Goal: Task Accomplishment & Management: Use online tool/utility

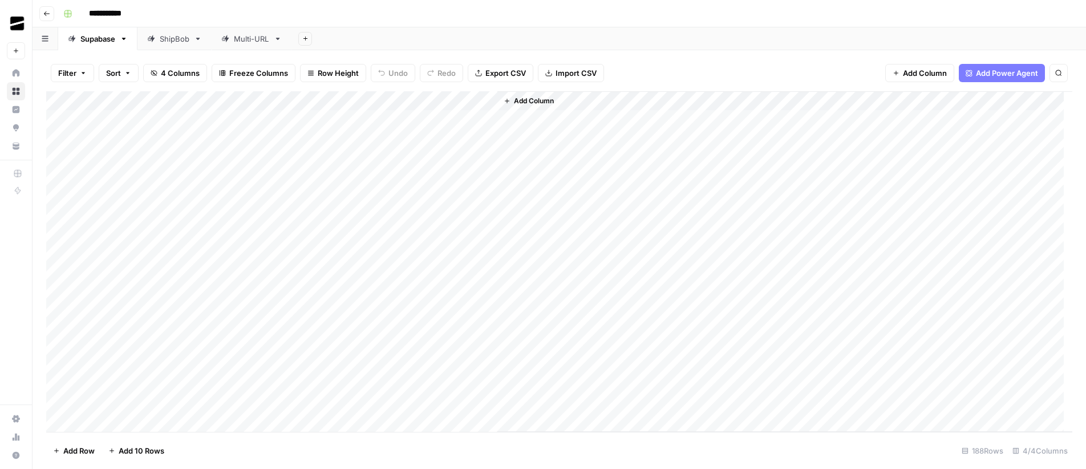
click at [177, 37] on div "ShipBob" at bounding box center [175, 38] width 30 height 11
drag, startPoint x: 143, startPoint y: 116, endPoint x: 144, endPoint y: 156, distance: 39.4
click at [144, 156] on div "Add Column" at bounding box center [559, 139] width 1026 height 96
click at [119, 179] on div "Add Column" at bounding box center [559, 139] width 1026 height 96
click at [572, 35] on div "Add Sheet" at bounding box center [689, 38] width 795 height 23
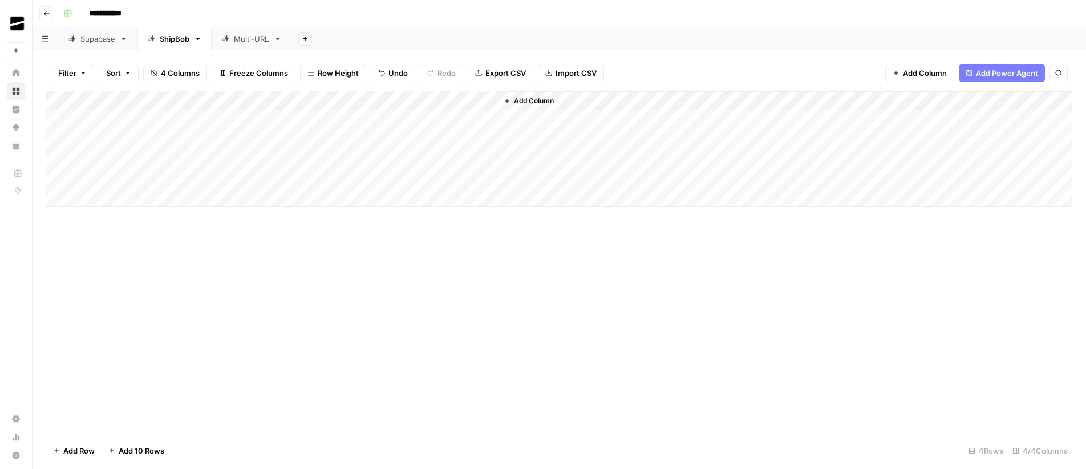
click at [571, 78] on span "Import CSV" at bounding box center [576, 72] width 41 height 11
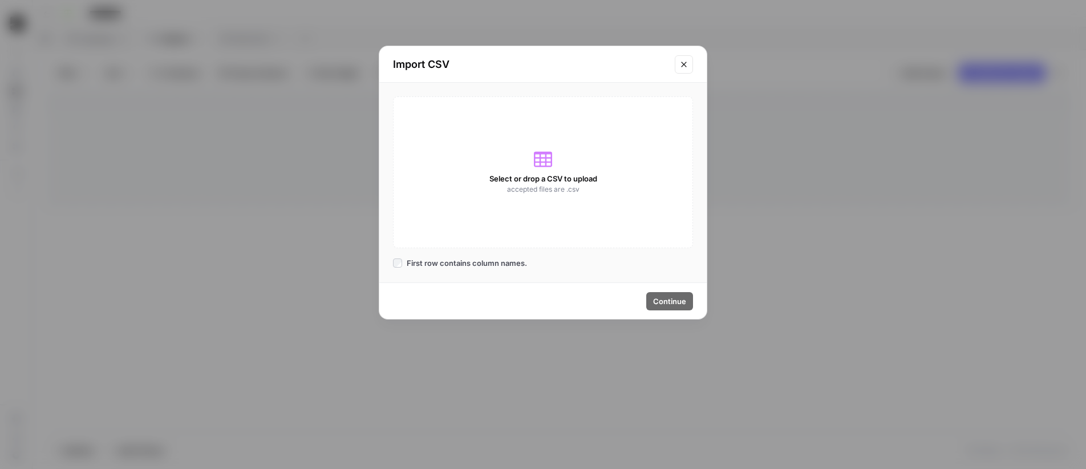
click at [686, 66] on icon "Close modal" at bounding box center [683, 64] width 5 height 5
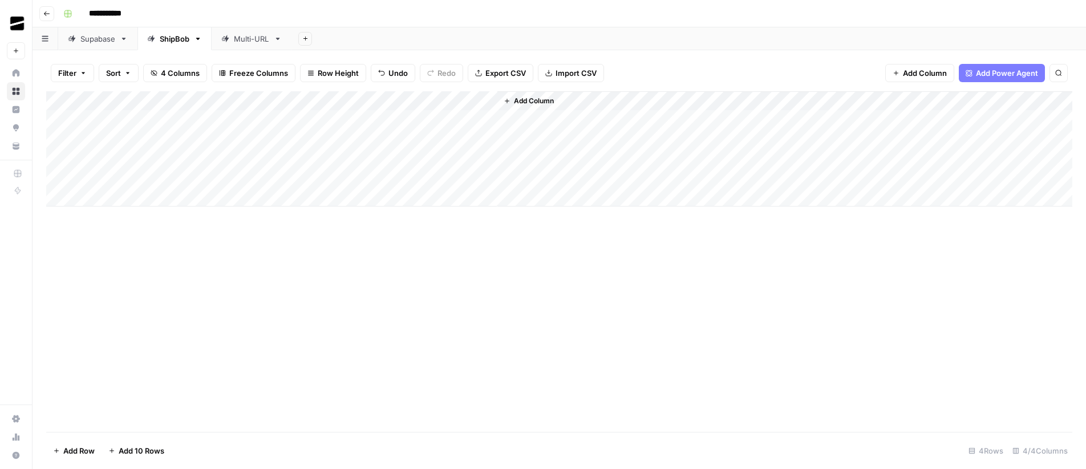
click at [131, 116] on div "Add Column" at bounding box center [559, 148] width 1026 height 115
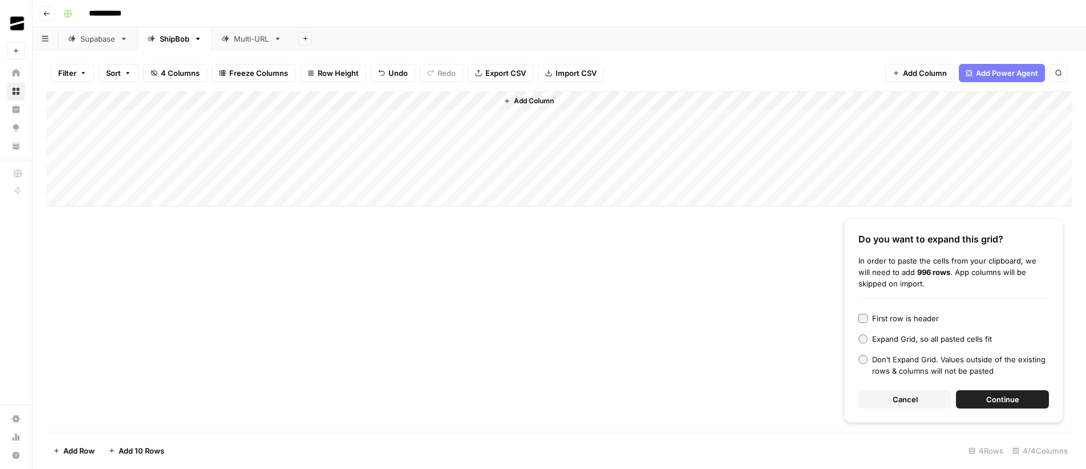
click at [1034, 400] on button "Continue" at bounding box center [1002, 399] width 93 height 18
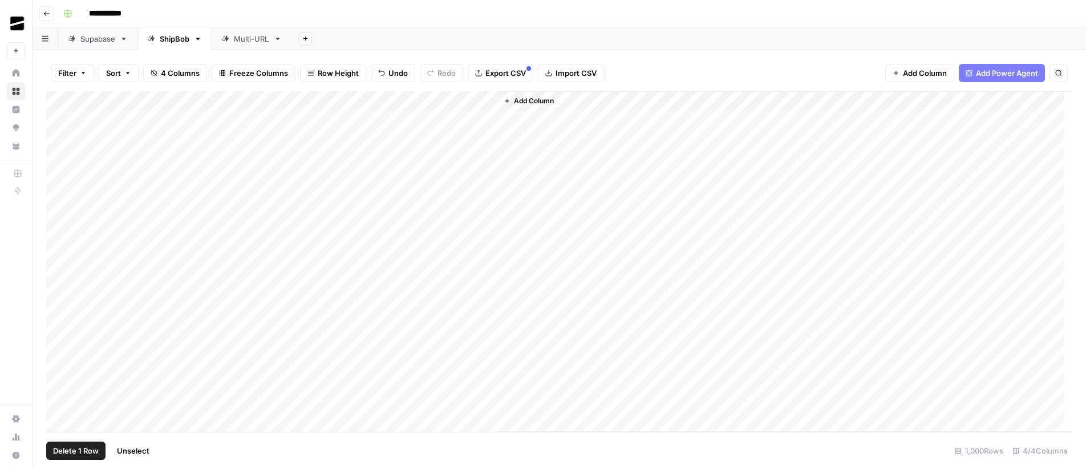
click at [58, 115] on div "Add Column" at bounding box center [559, 261] width 1026 height 341
click at [70, 451] on span "Delete 1 Row" at bounding box center [76, 450] width 46 height 11
click at [505, 136] on span "Delete" at bounding box center [502, 131] width 25 height 11
click at [567, 119] on div "Add Column" at bounding box center [785, 261] width 575 height 341
click at [385, 102] on div "Add Column" at bounding box center [559, 261] width 1026 height 341
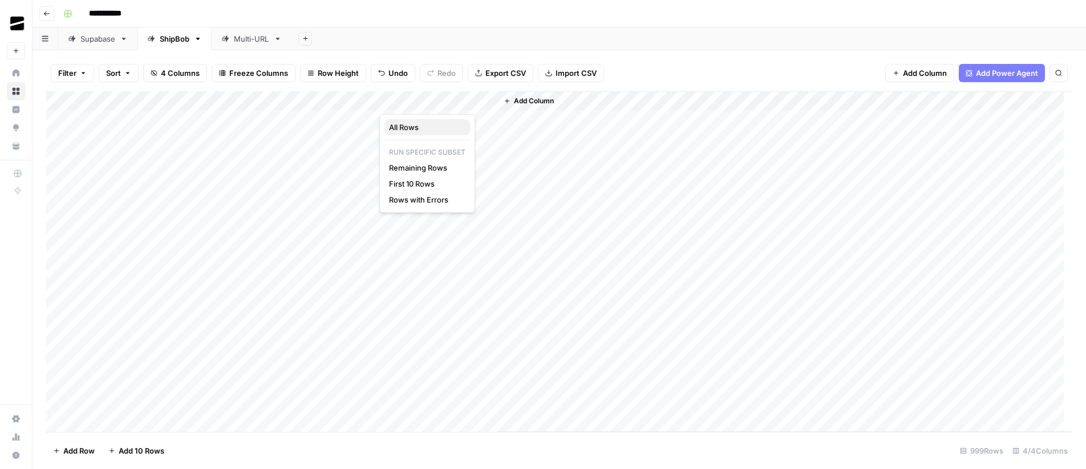
click at [434, 124] on span "All Rows" at bounding box center [425, 127] width 72 height 11
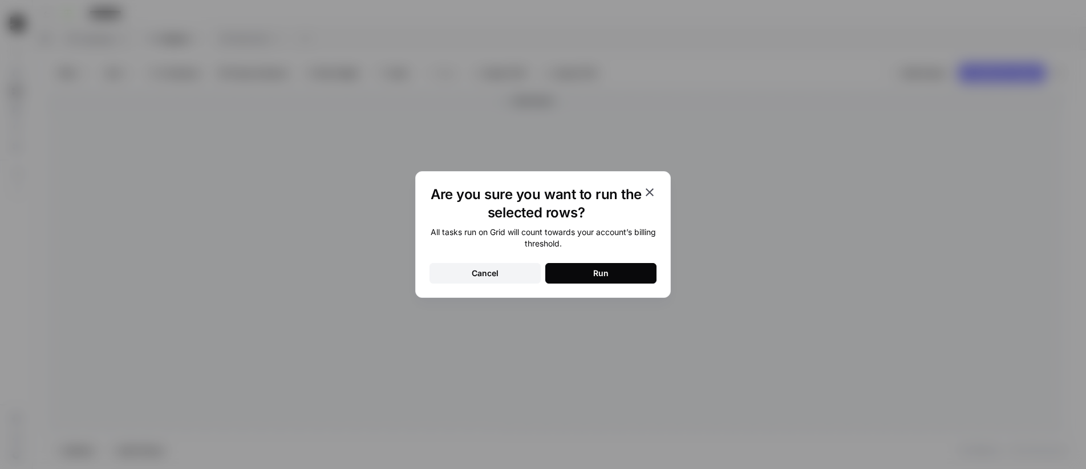
click at [620, 270] on button "Run" at bounding box center [600, 273] width 111 height 21
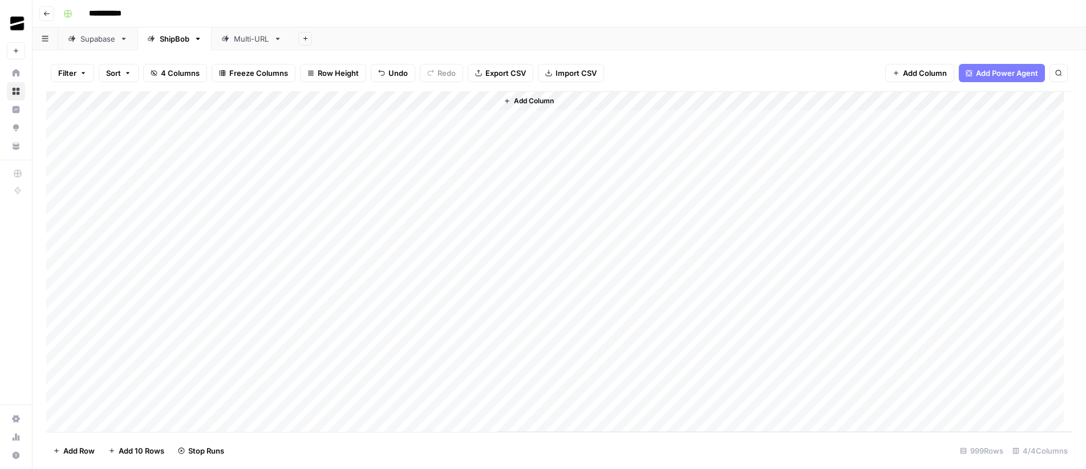
click at [488, 101] on div "Add Column" at bounding box center [559, 261] width 1026 height 341
click at [612, 27] on div "Add Sheet" at bounding box center [689, 38] width 795 height 23
click at [368, 120] on div "Add Column" at bounding box center [559, 261] width 1026 height 341
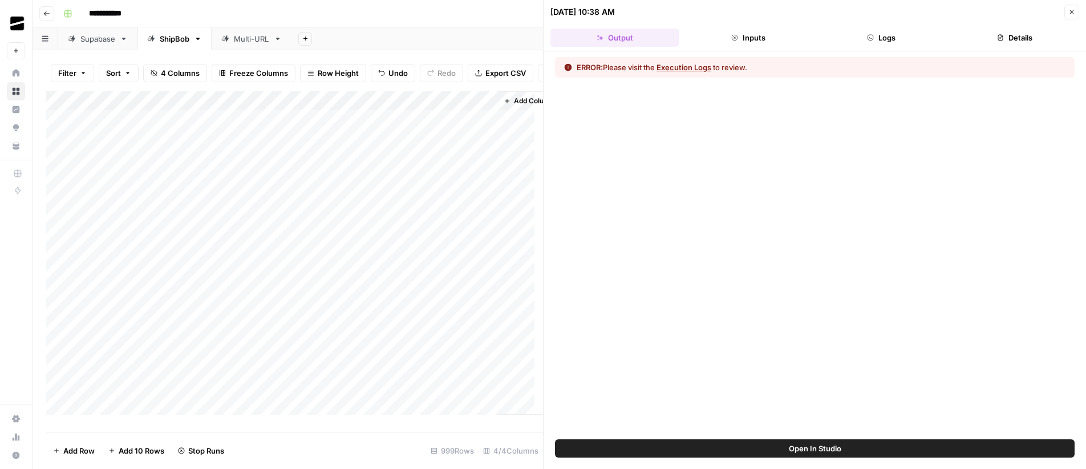
click at [904, 33] on button "Logs" at bounding box center [882, 38] width 129 height 18
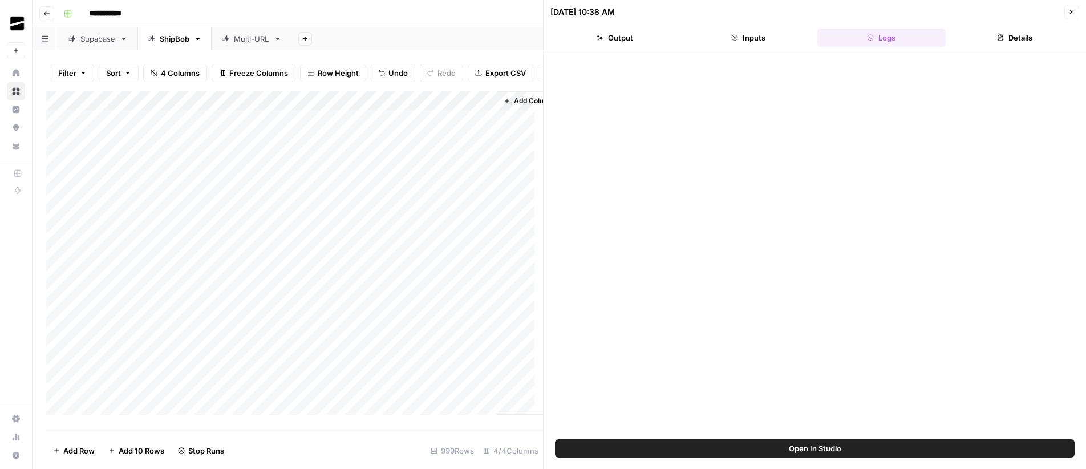
click at [369, 110] on div "Add Column" at bounding box center [294, 257] width 497 height 332
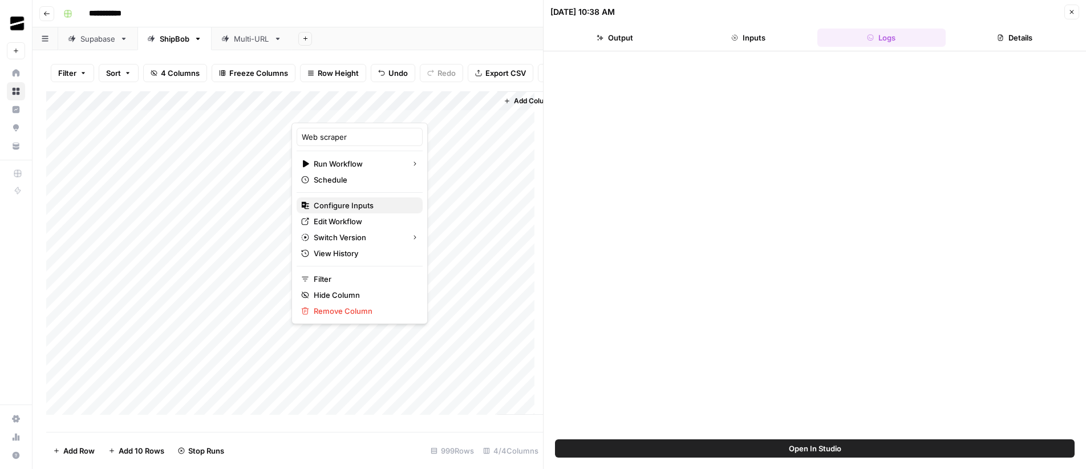
click at [350, 207] on span "Configure Inputs" at bounding box center [364, 205] width 100 height 11
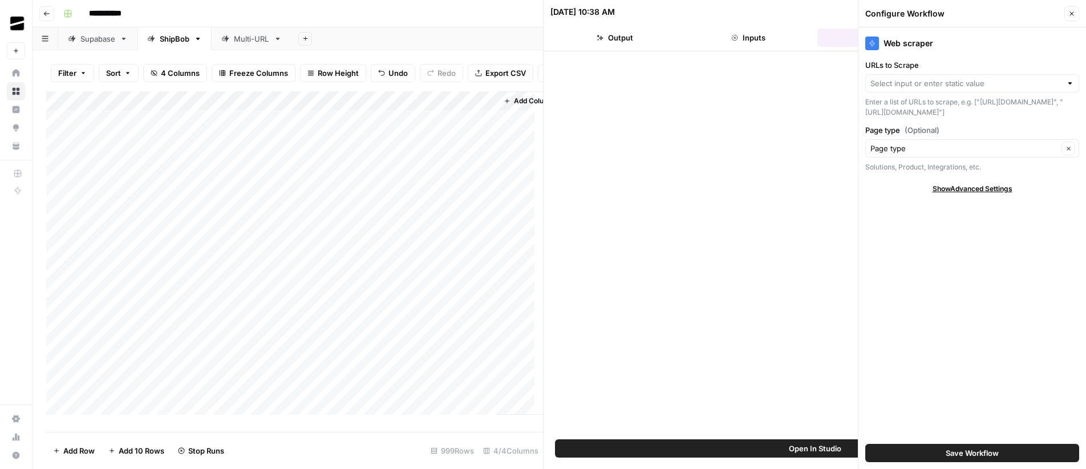
click at [960, 75] on div at bounding box center [973, 83] width 214 height 18
click at [916, 124] on span "Page URL" at bounding box center [970, 124] width 190 height 11
type input "Page URL"
click at [1006, 271] on div "Web scraper URLs to Scrape Page URL Clear Enter a list of URLs to scrape, e.g. …" at bounding box center [973, 248] width 228 height 442
click at [1068, 13] on button "Close" at bounding box center [1072, 13] width 15 height 15
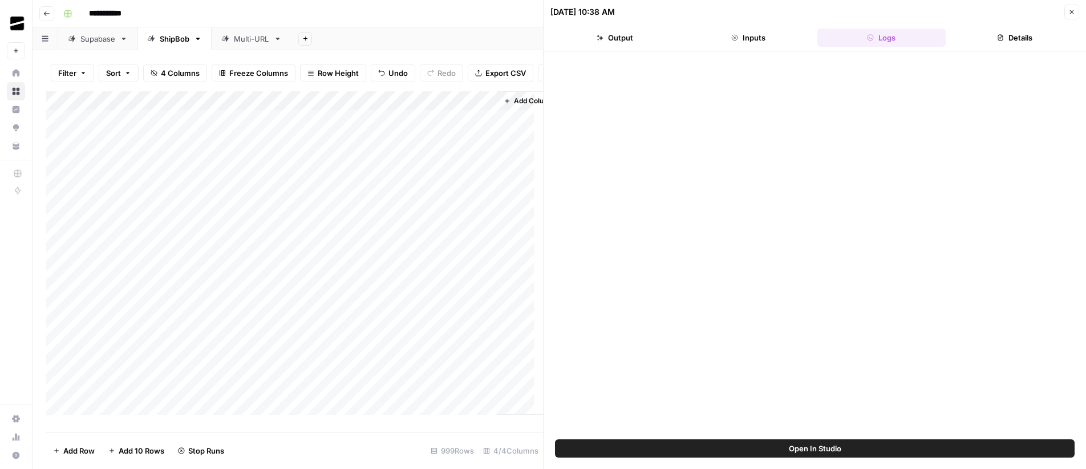
click at [370, 128] on div "Add Column" at bounding box center [294, 257] width 497 height 332
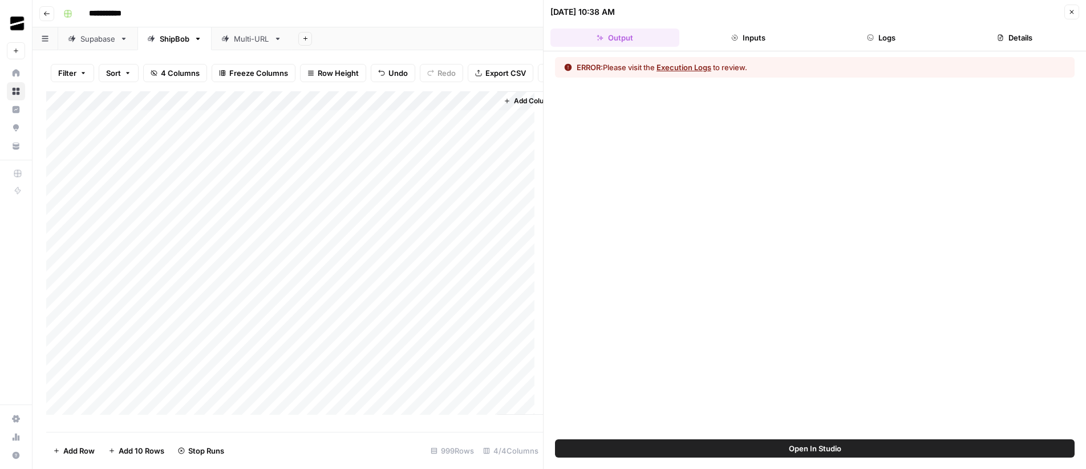
click at [708, 66] on button "Execution Logs" at bounding box center [684, 67] width 55 height 11
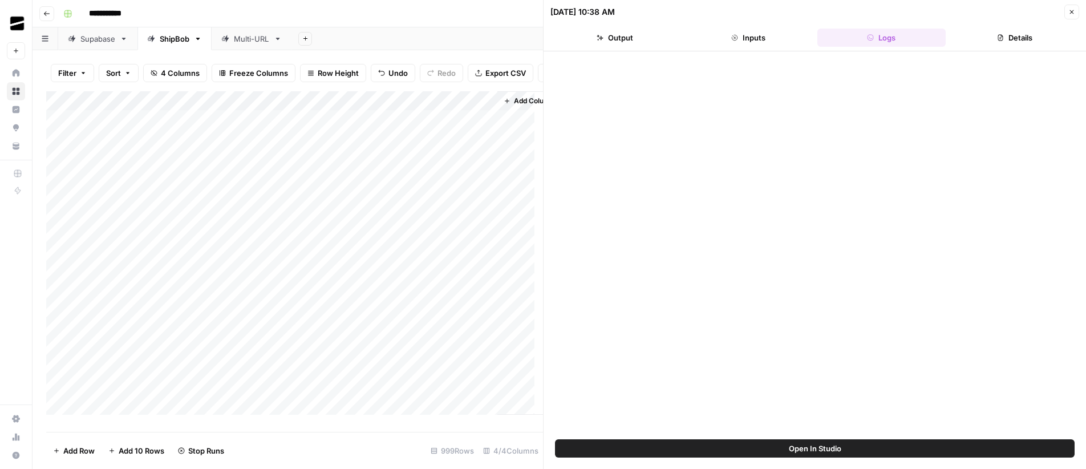
click at [890, 40] on button "Logs" at bounding box center [882, 38] width 129 height 18
click at [1072, 11] on icon "button" at bounding box center [1072, 12] width 4 height 4
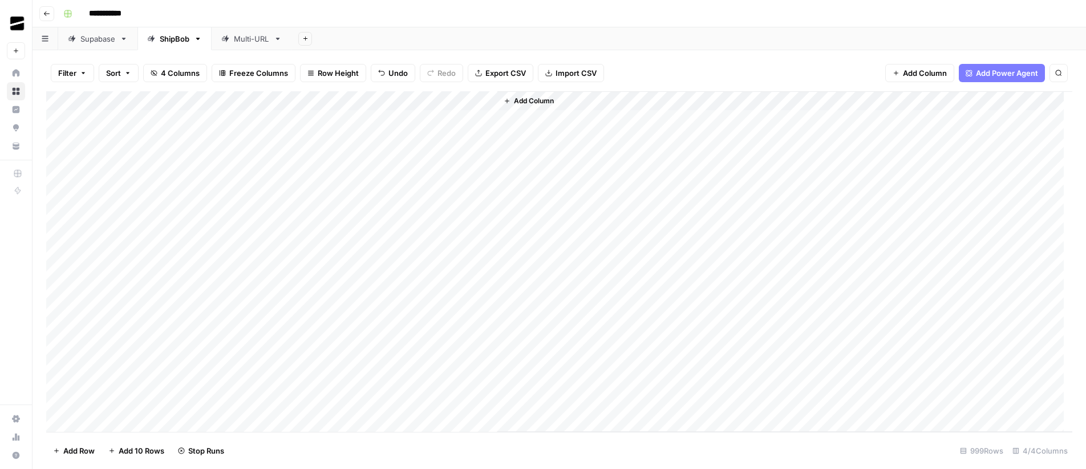
click at [243, 116] on div "Add Column" at bounding box center [559, 261] width 1026 height 341
type textarea "****"
click at [237, 174] on div "Add Column" at bounding box center [559, 261] width 1026 height 341
click at [251, 118] on div "Add Column" at bounding box center [559, 261] width 1026 height 341
click at [292, 128] on div "Add Column" at bounding box center [559, 261] width 1026 height 341
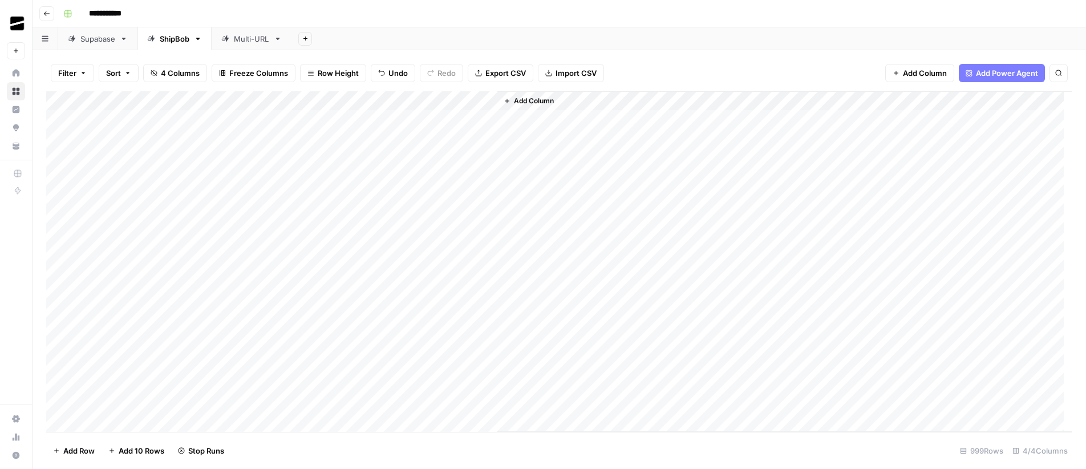
click at [292, 128] on div "Add Column" at bounding box center [559, 261] width 1026 height 341
click at [261, 159] on div "Add Column" at bounding box center [559, 261] width 1026 height 341
click at [263, 116] on div "Add Column" at bounding box center [559, 261] width 1026 height 341
drag, startPoint x: 292, startPoint y: 128, endPoint x: 268, endPoint y: 250, distance: 124.3
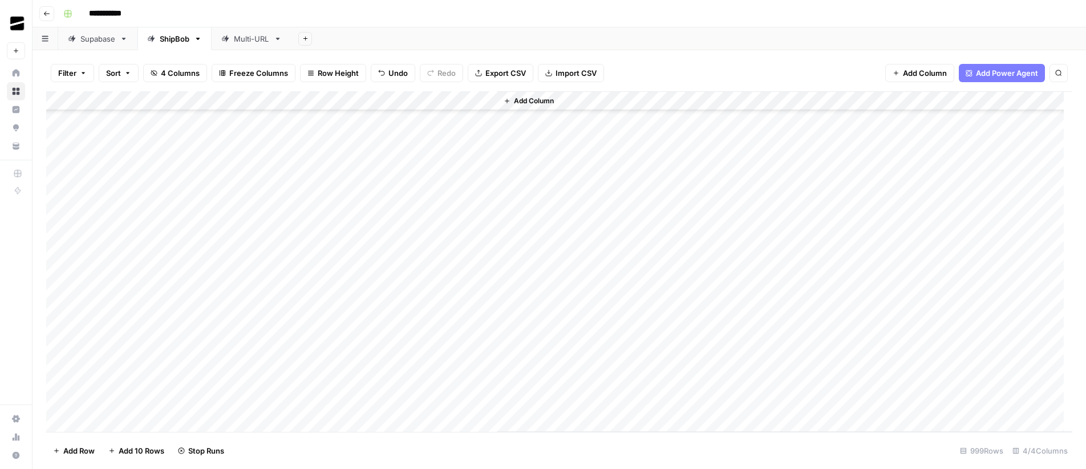
click at [268, 250] on div "Add Column" at bounding box center [559, 261] width 1026 height 341
click at [385, 100] on div "Add Column" at bounding box center [559, 261] width 1026 height 341
click at [446, 126] on div "Add Column" at bounding box center [559, 261] width 1026 height 341
click at [385, 101] on div "Add Column" at bounding box center [559, 261] width 1026 height 341
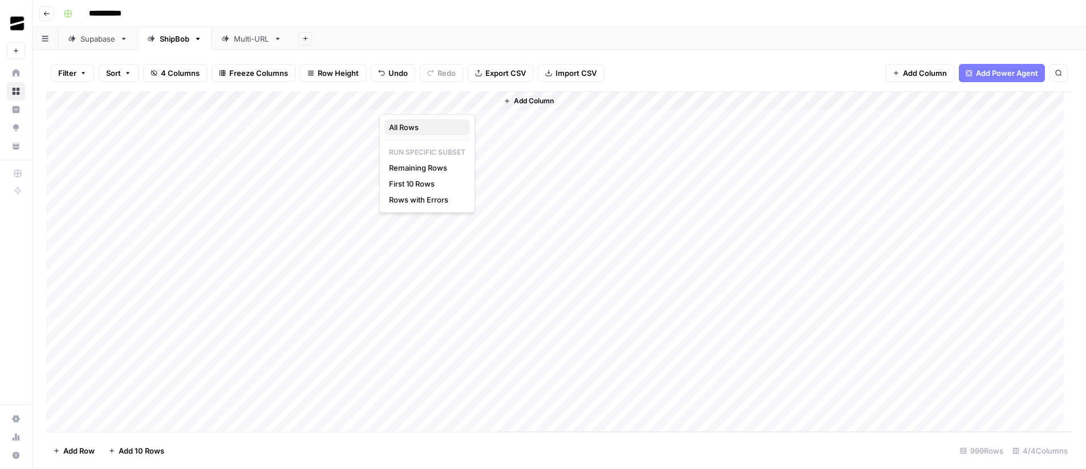
click at [420, 127] on span "All Rows" at bounding box center [425, 127] width 72 height 11
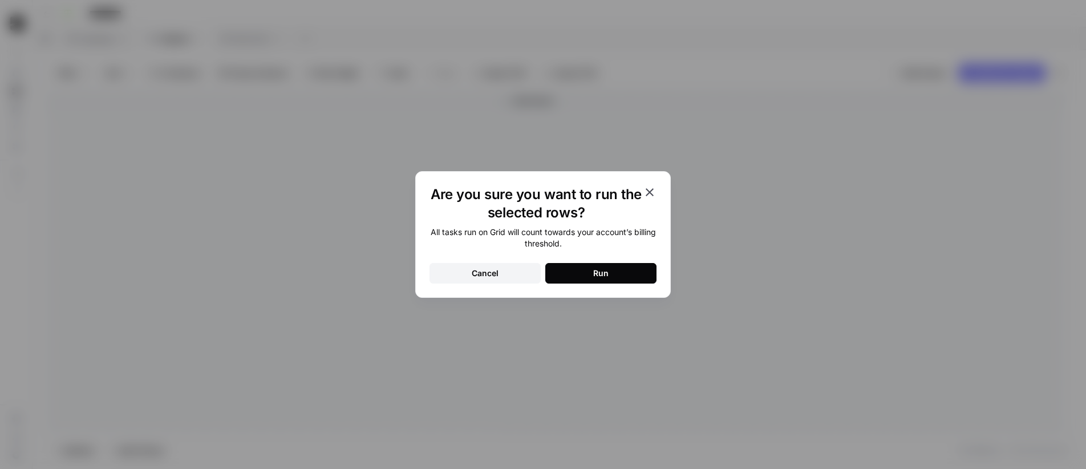
click at [613, 269] on button "Run" at bounding box center [600, 273] width 111 height 21
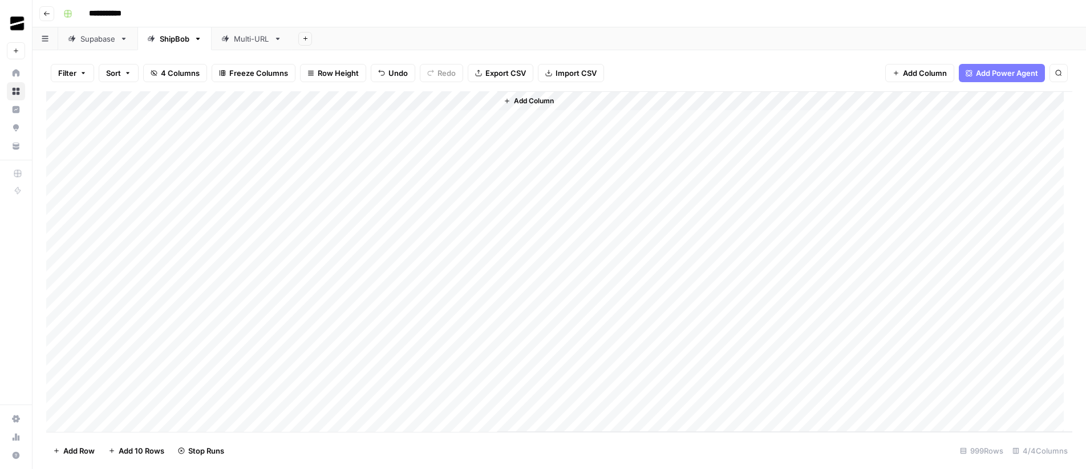
click at [605, 120] on div "Add Column" at bounding box center [785, 261] width 575 height 341
click at [242, 45] on link "Multi-URL" at bounding box center [252, 38] width 80 height 23
click at [171, 38] on div "ShipBob" at bounding box center [175, 38] width 30 height 11
click at [369, 120] on div "Add Column" at bounding box center [559, 261] width 1026 height 341
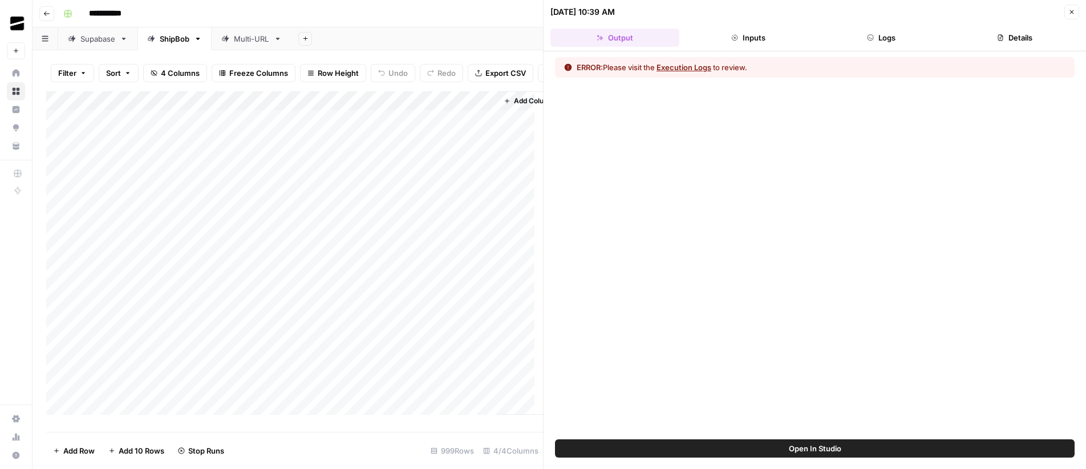
click at [697, 66] on button "Execution Logs" at bounding box center [684, 67] width 55 height 11
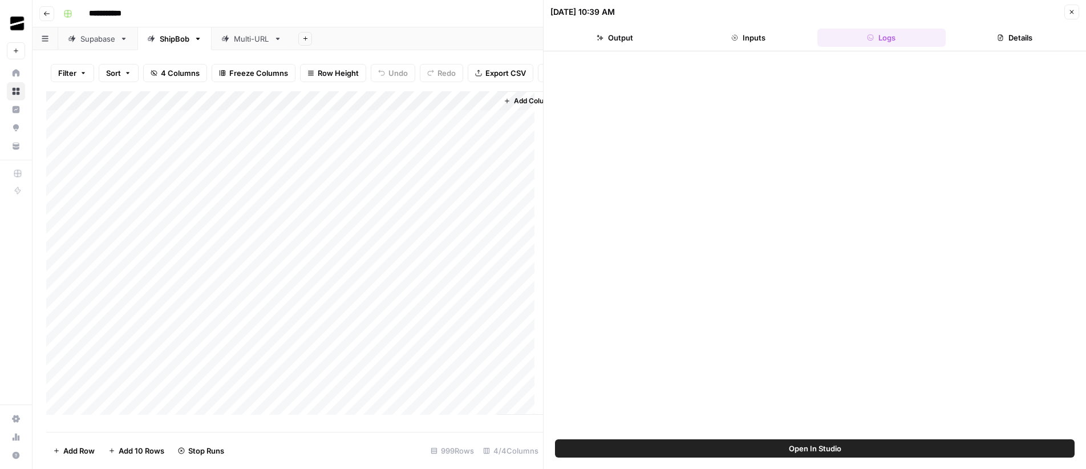
click at [891, 38] on button "Logs" at bounding box center [882, 38] width 129 height 18
click at [1073, 12] on icon "button" at bounding box center [1072, 12] width 7 height 7
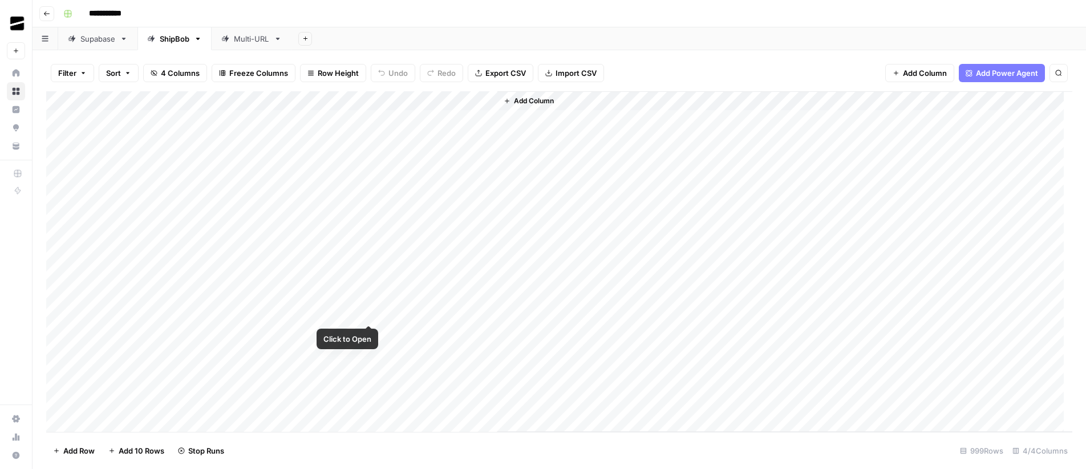
click at [367, 316] on div "Add Column" at bounding box center [559, 261] width 1026 height 341
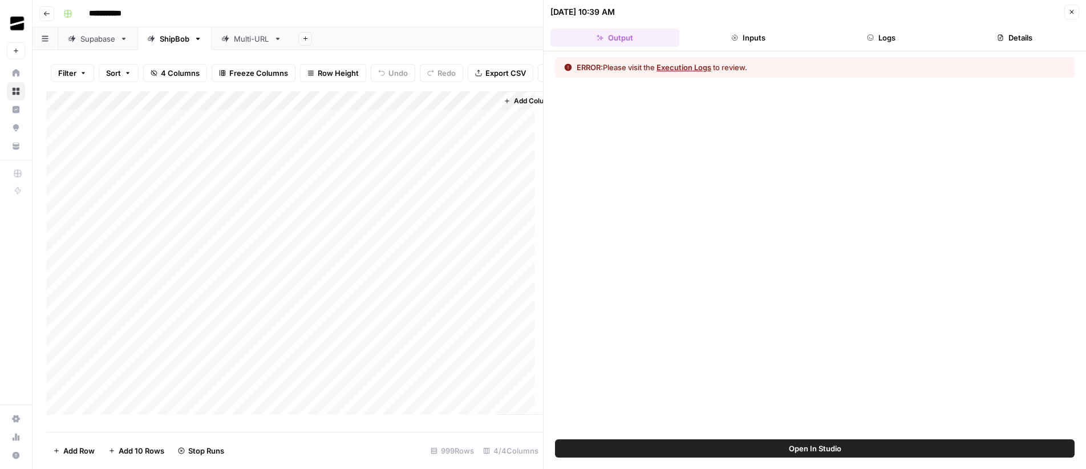
click at [894, 34] on button "Logs" at bounding box center [882, 38] width 129 height 18
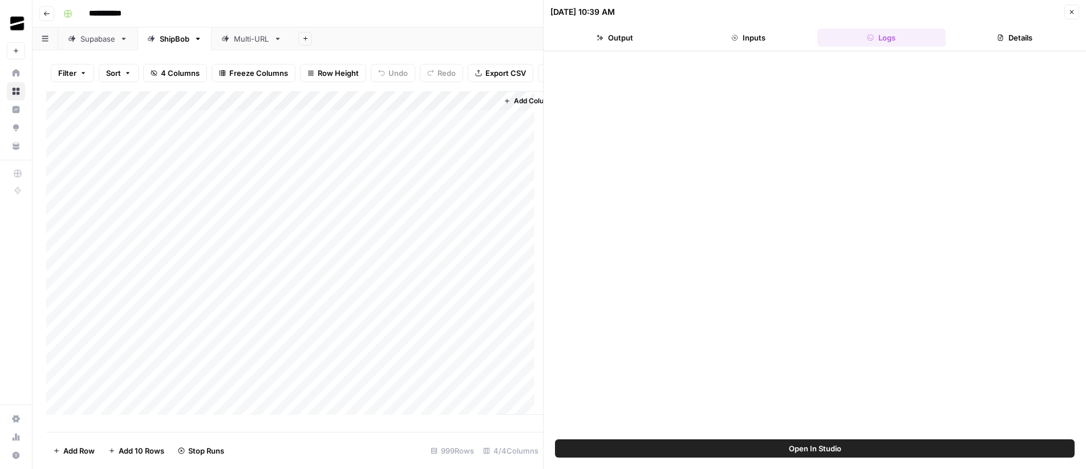
click at [1073, 14] on icon "button" at bounding box center [1072, 12] width 7 height 7
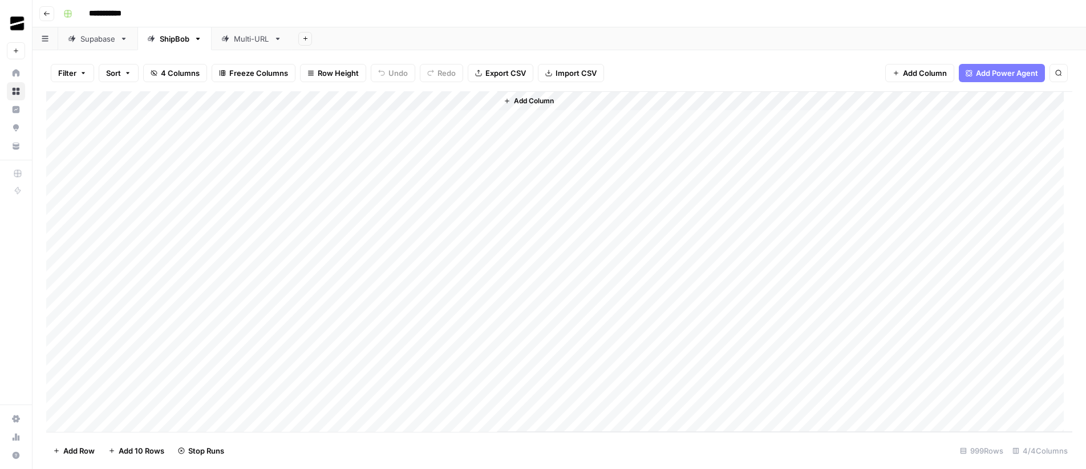
click at [370, 102] on div "Add Column" at bounding box center [559, 261] width 1026 height 341
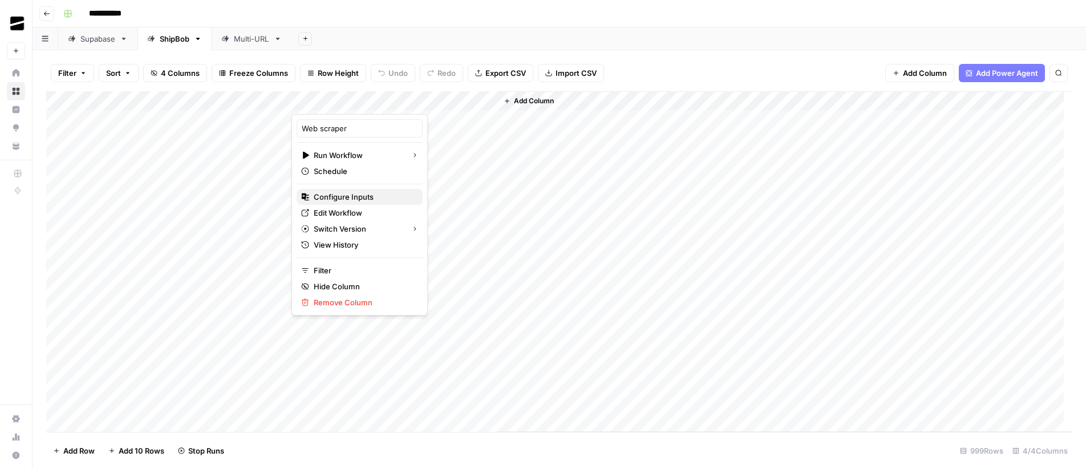
click at [349, 199] on span "Configure Inputs" at bounding box center [364, 196] width 100 height 11
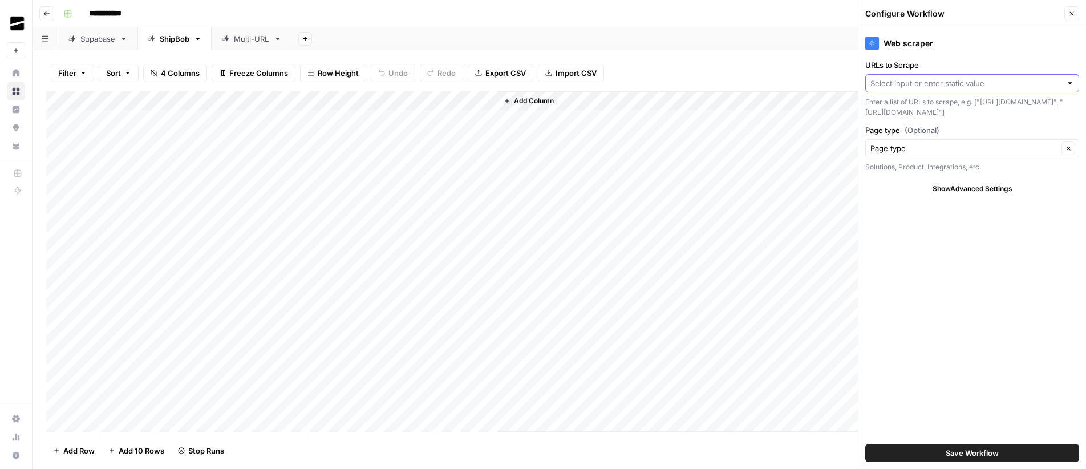
click at [987, 87] on input "URLs to Scrape" at bounding box center [966, 83] width 191 height 11
click at [915, 124] on span "Page URL" at bounding box center [970, 124] width 190 height 11
type input "Page URL"
click at [985, 451] on span "Save Workflow" at bounding box center [972, 452] width 53 height 11
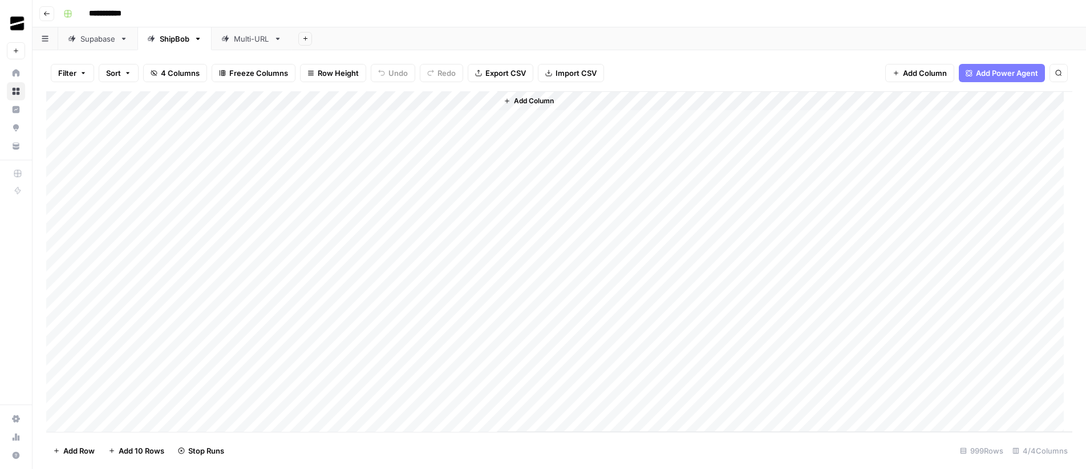
click at [382, 103] on div "Add Column" at bounding box center [559, 261] width 1026 height 341
click at [389, 102] on div "Add Column" at bounding box center [559, 261] width 1026 height 341
click at [411, 128] on span "All Rows" at bounding box center [425, 127] width 72 height 11
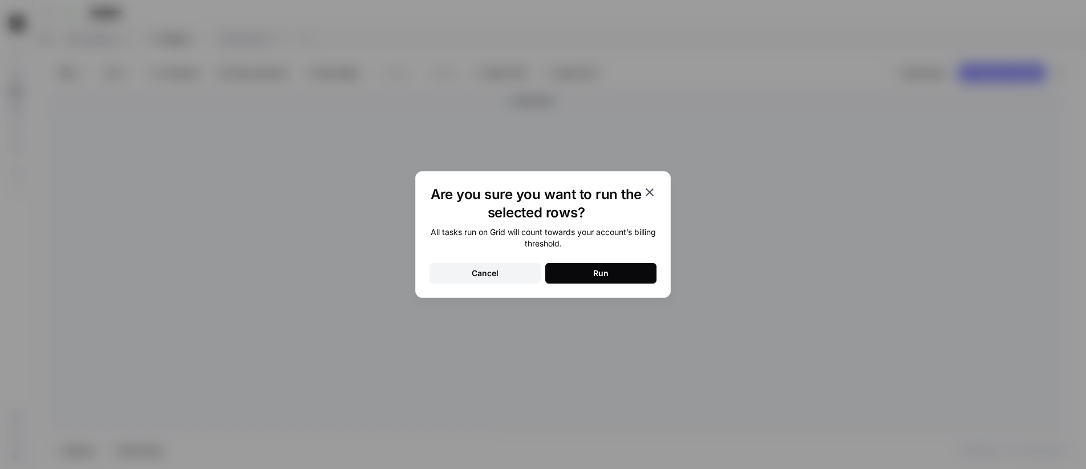
click at [575, 277] on button "Run" at bounding box center [600, 273] width 111 height 21
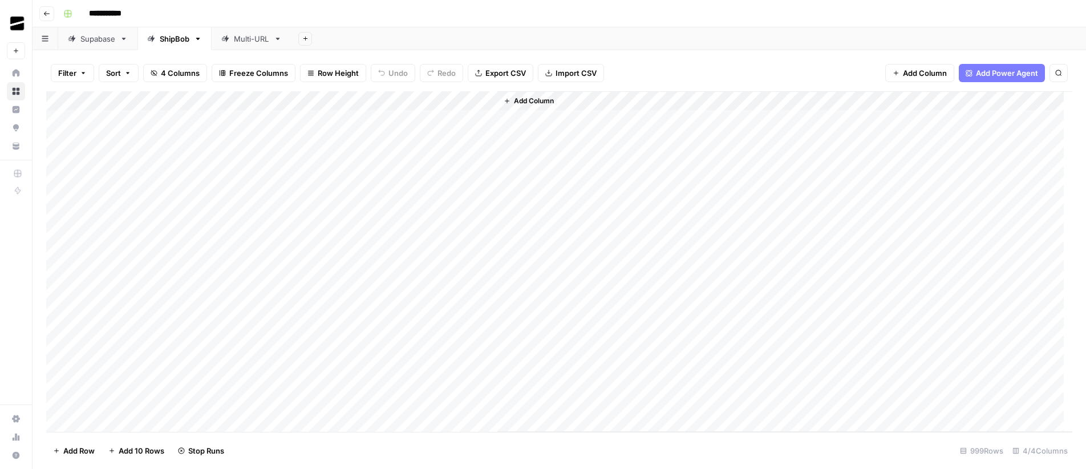
click at [557, 122] on div "Add Column" at bounding box center [785, 261] width 575 height 341
click at [440, 117] on div "Add Column" at bounding box center [559, 261] width 1026 height 341
click at [467, 120] on div "Add Column" at bounding box center [559, 261] width 1026 height 341
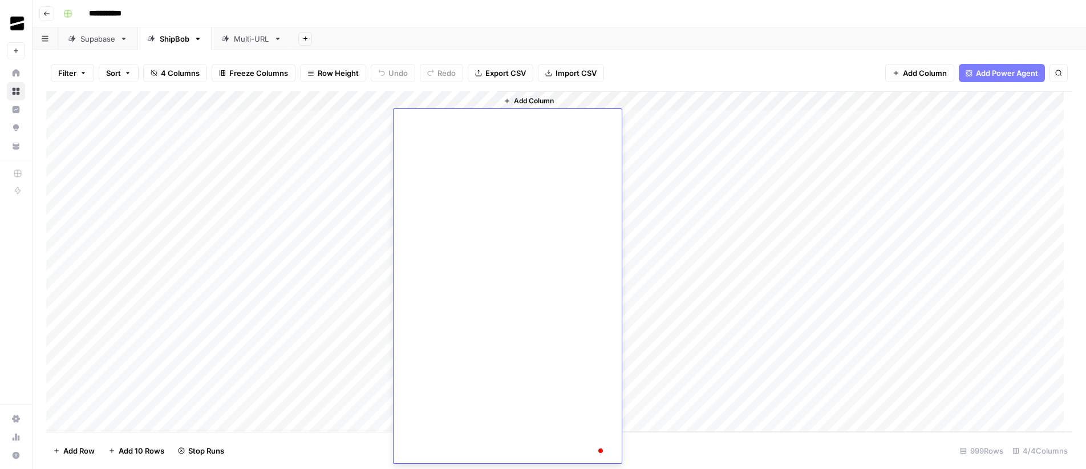
scroll to position [3454, 0]
click at [692, 212] on div "Add Column" at bounding box center [785, 261] width 575 height 341
click at [470, 118] on div "Add Column" at bounding box center [559, 261] width 1026 height 341
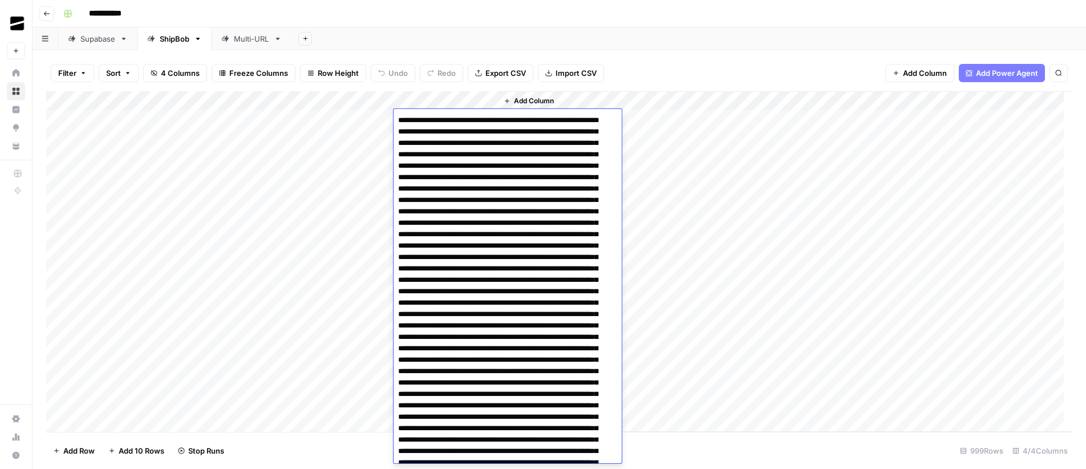
click at [656, 118] on div "Add Column" at bounding box center [785, 261] width 575 height 341
